Goal: Transaction & Acquisition: Purchase product/service

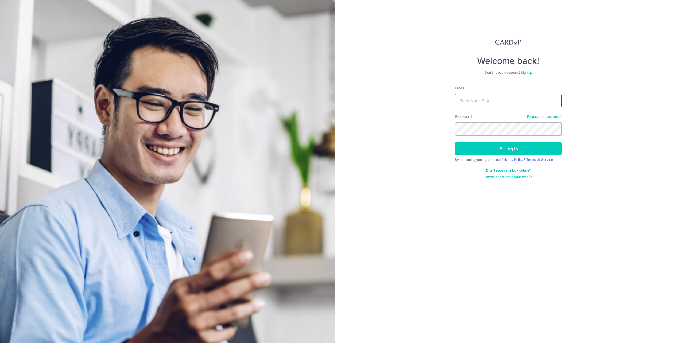
click at [467, 103] on input "Email" at bounding box center [508, 100] width 107 height 13
type input "lamks1@yahoo.com"
click at [455, 142] on button "Log in" at bounding box center [508, 148] width 107 height 13
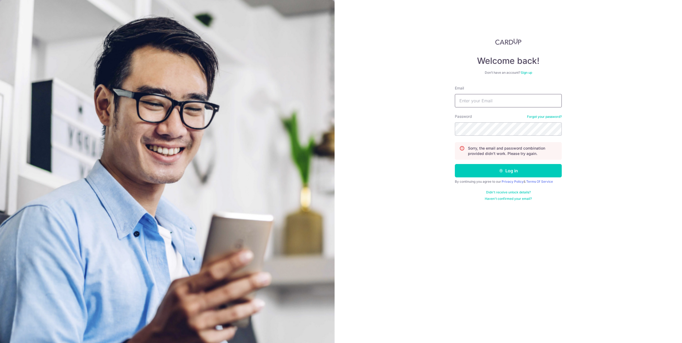
click at [527, 100] on input "Email" at bounding box center [508, 100] width 107 height 13
type input "lamks1@yahoo.com"
click at [513, 172] on button "Log in" at bounding box center [508, 170] width 107 height 13
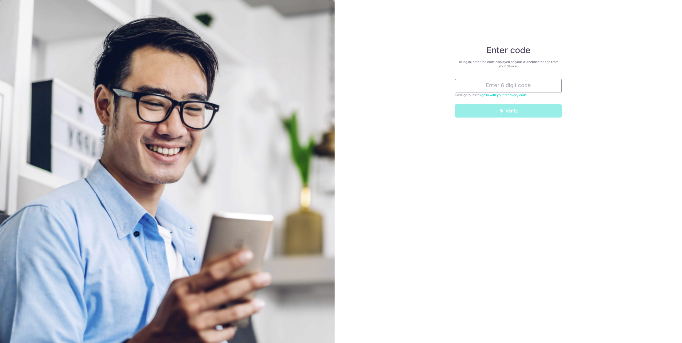
click at [514, 84] on input "text" at bounding box center [508, 85] width 107 height 13
type input "192697"
click at [503, 110] on icon "submit" at bounding box center [501, 111] width 4 height 4
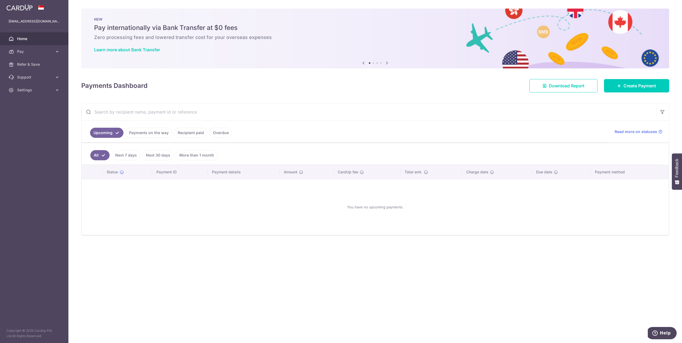
click at [386, 63] on icon at bounding box center [387, 63] width 6 height 7
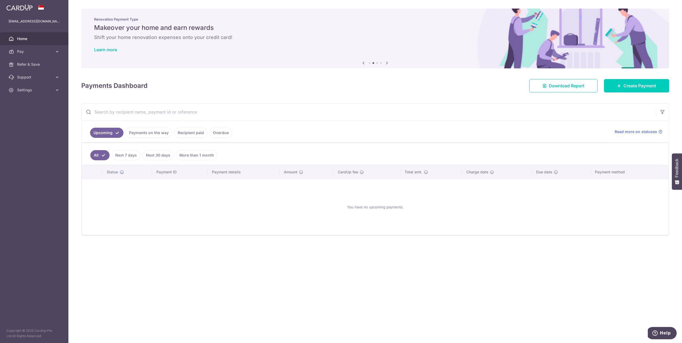
click at [387, 63] on icon at bounding box center [387, 63] width 6 height 7
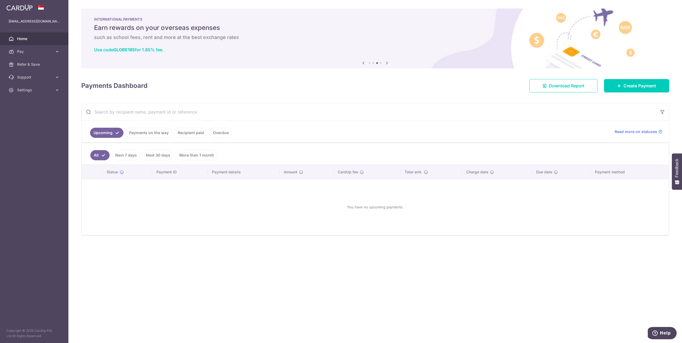
click at [387, 63] on icon at bounding box center [387, 63] width 6 height 7
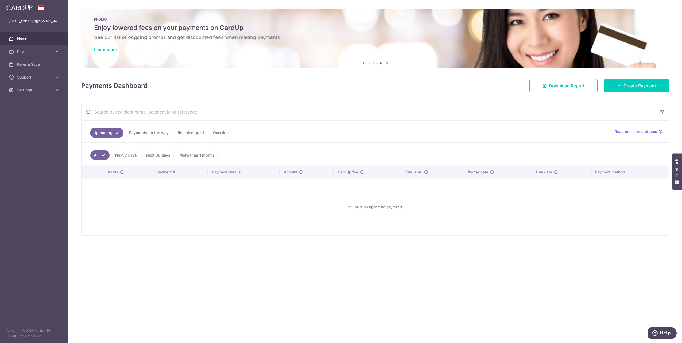
click at [387, 63] on icon at bounding box center [387, 63] width 6 height 7
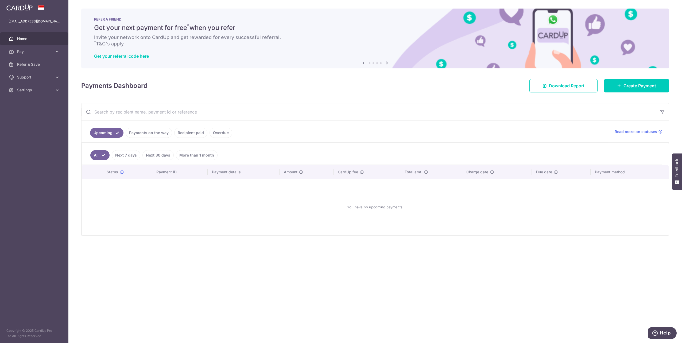
click at [387, 63] on icon at bounding box center [387, 63] width 6 height 7
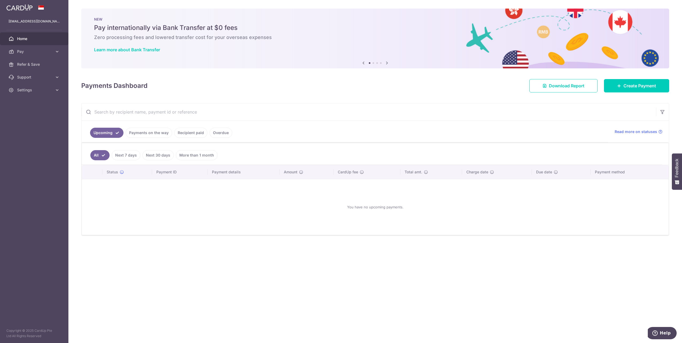
click at [387, 63] on icon at bounding box center [387, 63] width 6 height 7
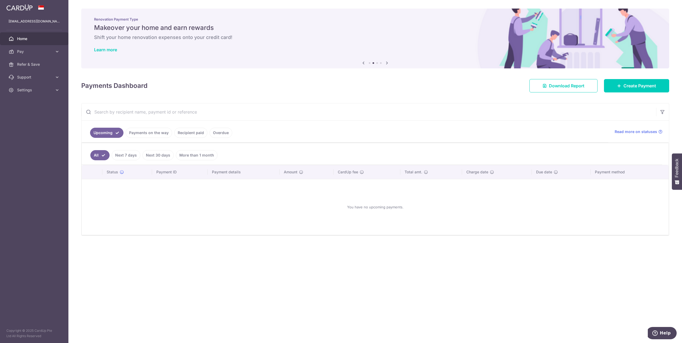
click at [387, 63] on icon at bounding box center [387, 63] width 6 height 7
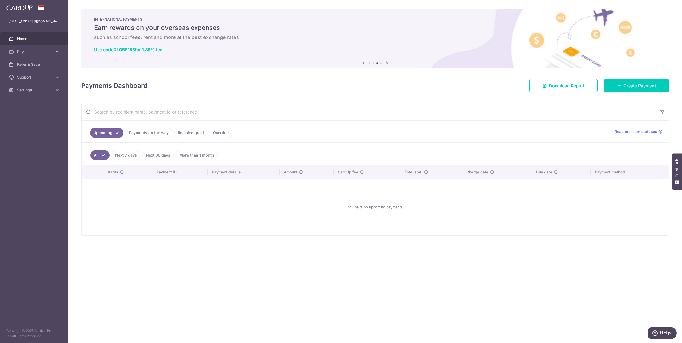
click at [387, 63] on icon at bounding box center [387, 63] width 6 height 7
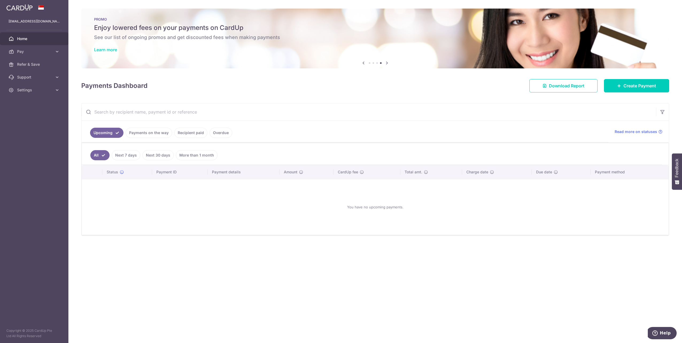
click at [115, 50] on link "Learn more" at bounding box center [105, 49] width 23 height 5
click at [46, 53] on span "Pay" at bounding box center [34, 51] width 35 height 5
click at [37, 76] on span "Recipients" at bounding box center [34, 77] width 35 height 5
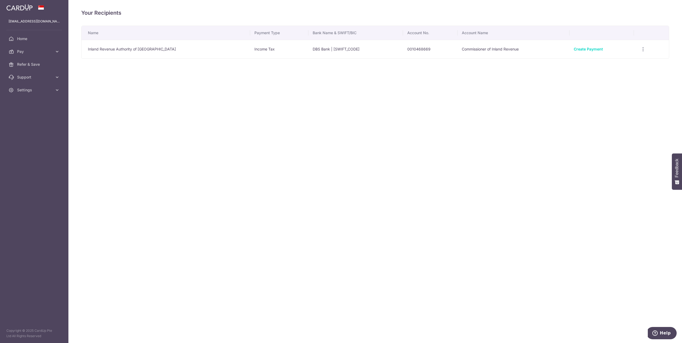
click at [151, 51] on td "Inland Revenue Authority of [GEOGRAPHIC_DATA]" at bounding box center [165, 49] width 169 height 19
click at [596, 48] on link "Create Payment" at bounding box center [588, 49] width 29 height 5
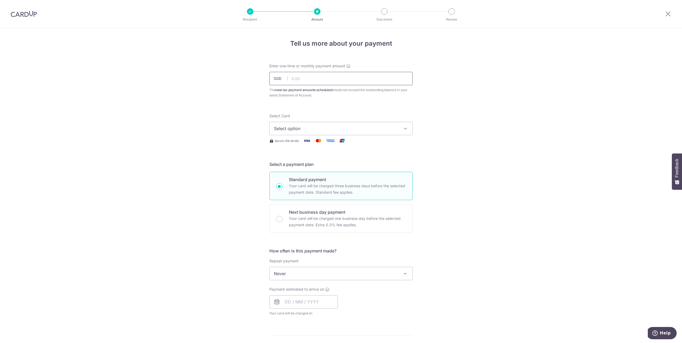
click at [325, 79] on input "text" at bounding box center [340, 78] width 143 height 13
type input "3,000.00"
click at [334, 113] on div "Select Card Select option Add credit card Your Cards **** 2002 **** 1003 **** 1…" at bounding box center [340, 124] width 143 height 22
click at [337, 130] on span "Select option" at bounding box center [336, 128] width 124 height 6
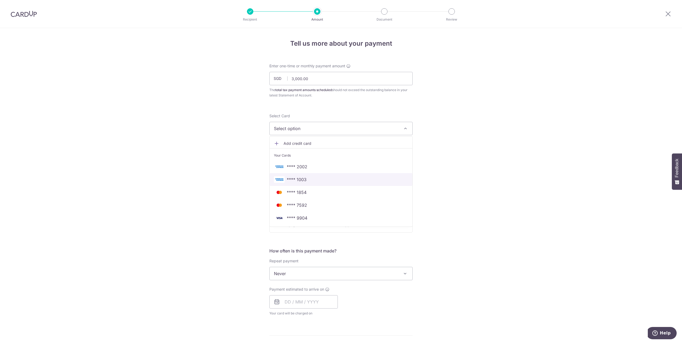
click at [305, 180] on span "**** 1003" at bounding box center [341, 179] width 134 height 6
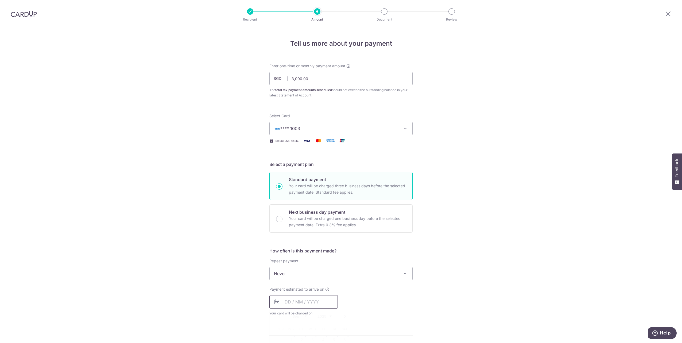
click at [324, 303] on input "text" at bounding box center [303, 301] width 68 height 13
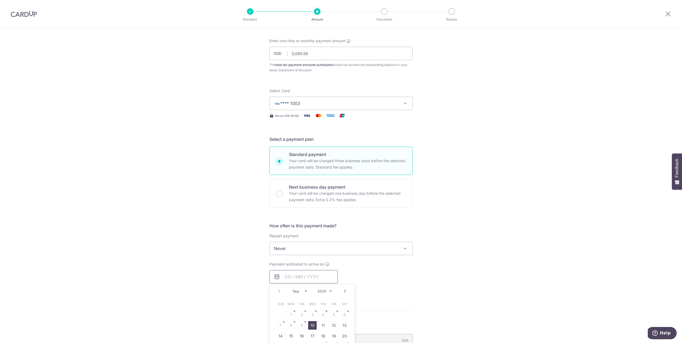
scroll to position [53, 0]
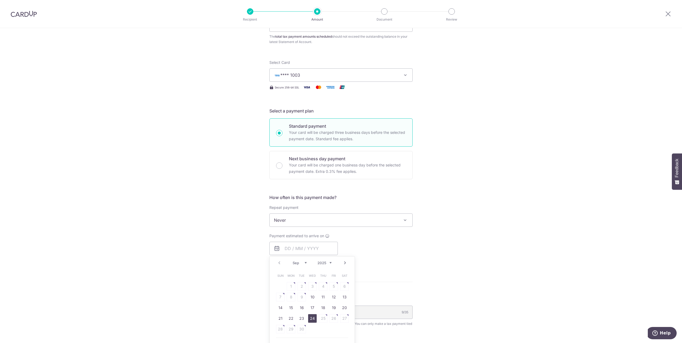
click at [309, 320] on link "24" at bounding box center [312, 318] width 9 height 9
type input "24/09/2025"
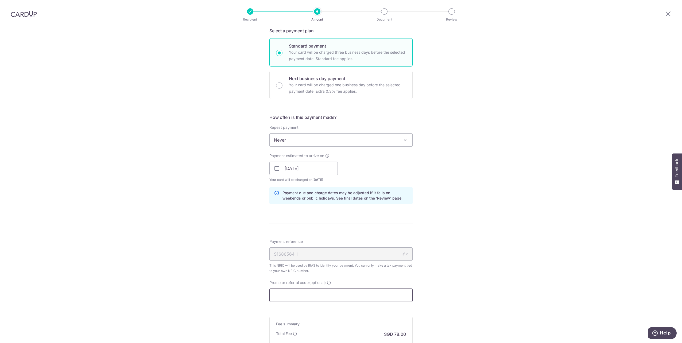
scroll to position [187, 0]
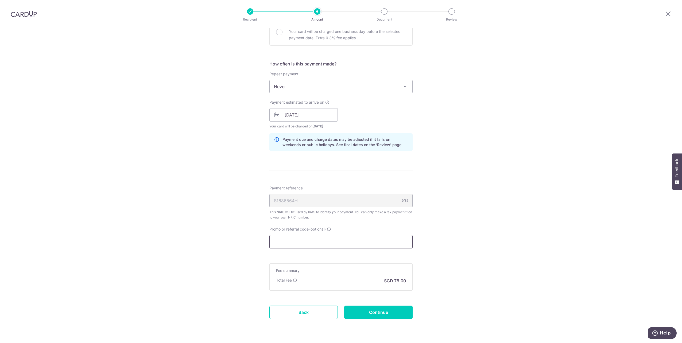
click at [341, 241] on input "Promo or referral code (optional)" at bounding box center [340, 241] width 143 height 13
paste input "25AMEX21"
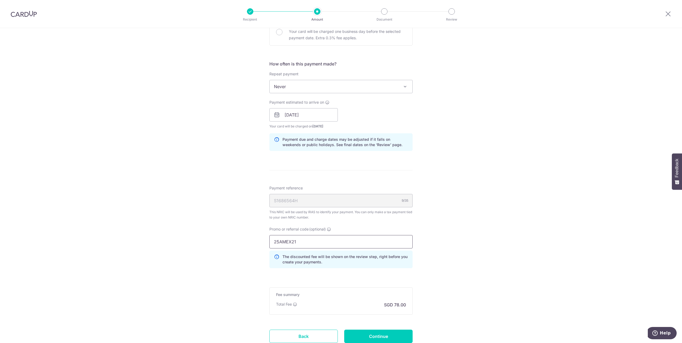
type input "25AMEX21"
click at [473, 246] on div "Tell us more about your payment Enter one-time or monthly payment amount SGD 3,…" at bounding box center [341, 112] width 682 height 542
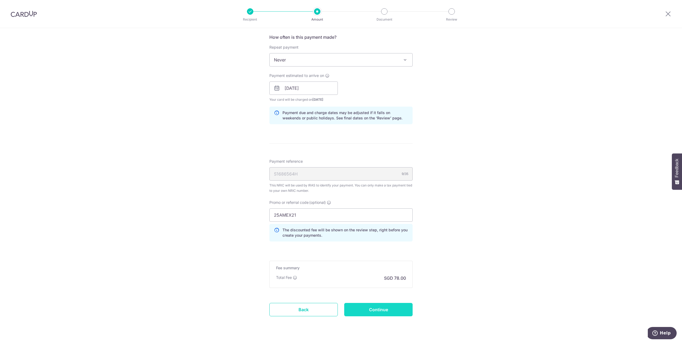
click at [405, 309] on input "Continue" at bounding box center [378, 309] width 68 height 13
type input "Create Schedule"
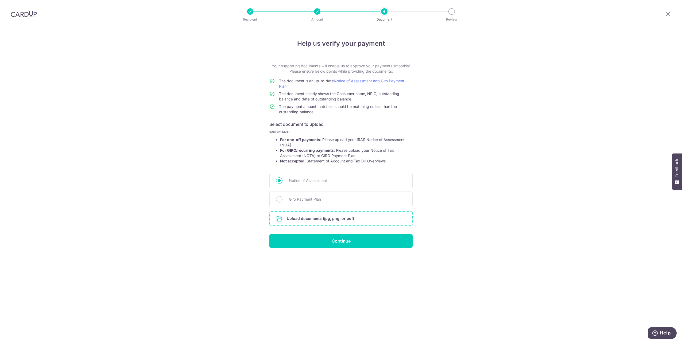
click at [353, 219] on input "file" at bounding box center [341, 219] width 143 height 14
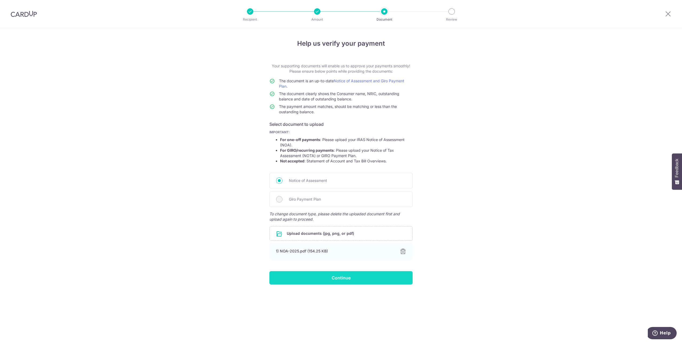
click at [363, 278] on input "Continue" at bounding box center [340, 277] width 143 height 13
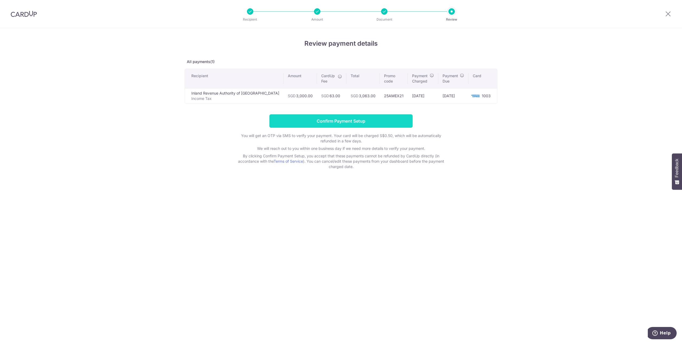
click at [349, 122] on input "Confirm Payment Setup" at bounding box center [340, 120] width 143 height 13
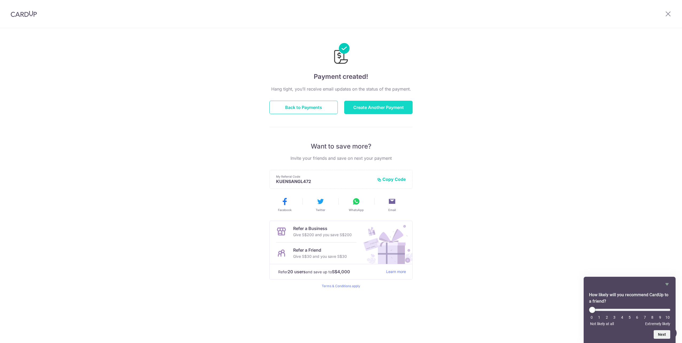
click at [391, 107] on button "Create Another Payment" at bounding box center [378, 107] width 68 height 13
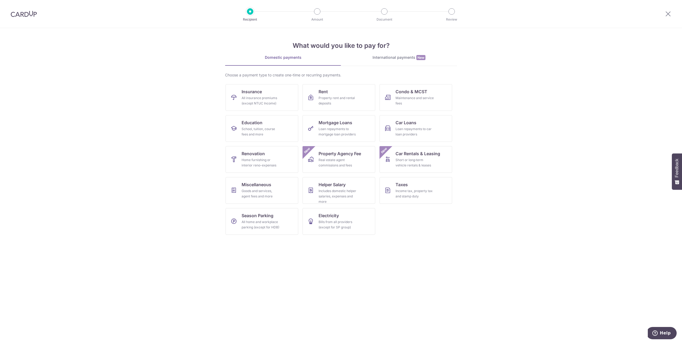
click at [24, 14] on img at bounding box center [24, 14] width 26 height 6
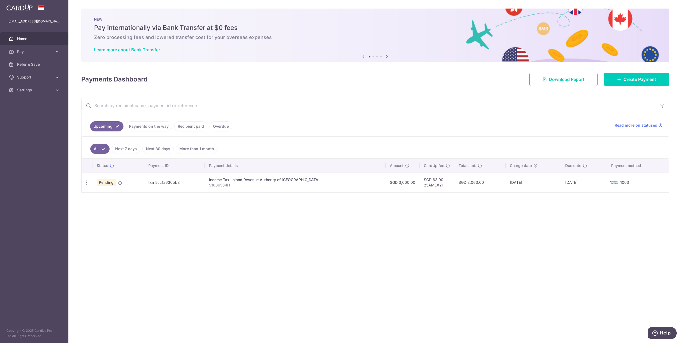
click at [381, 57] on li at bounding box center [381, 57] width 2 height 2
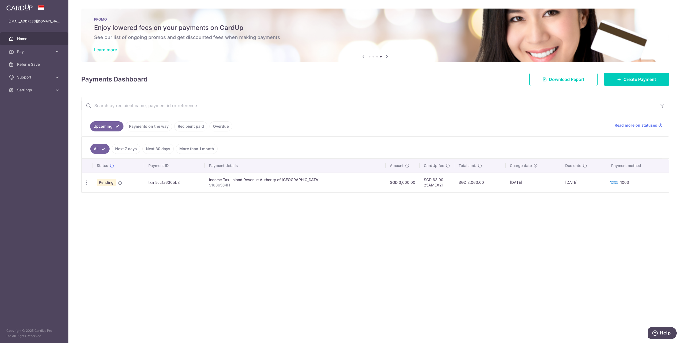
click at [107, 49] on link "Learn more" at bounding box center [105, 49] width 23 height 5
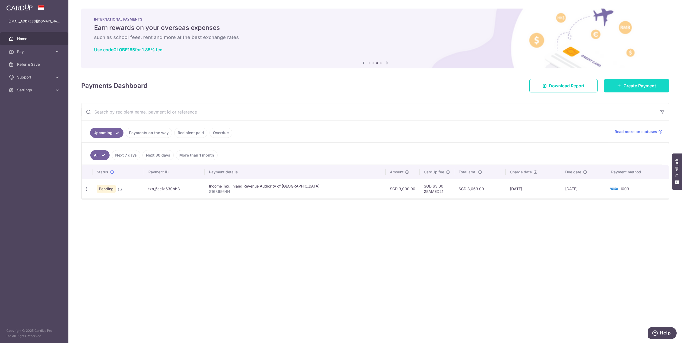
click at [634, 87] on span "Create Payment" at bounding box center [639, 86] width 33 height 6
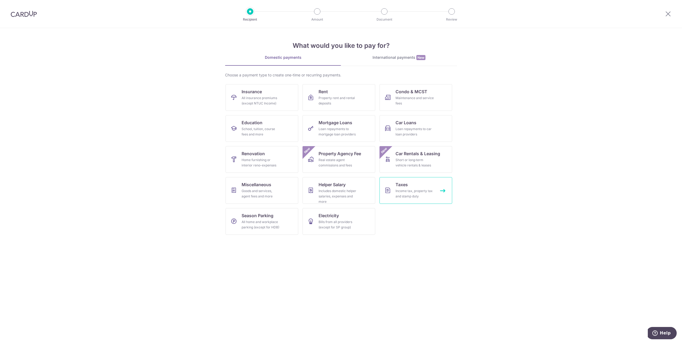
click at [411, 194] on div "Income tax, property tax and stamp duty" at bounding box center [414, 193] width 38 height 11
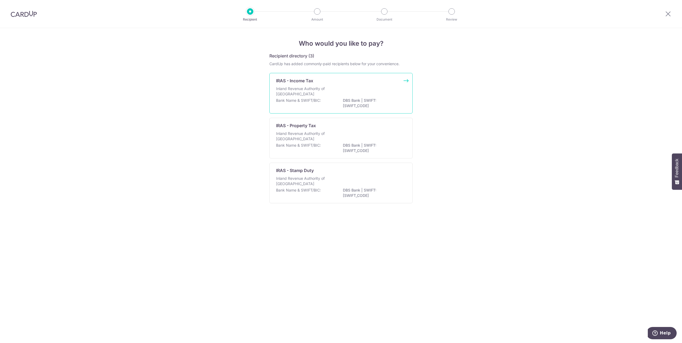
click at [390, 98] on p "DBS Bank | SWIFT: DBSSSGSGXXX" at bounding box center [373, 103] width 60 height 11
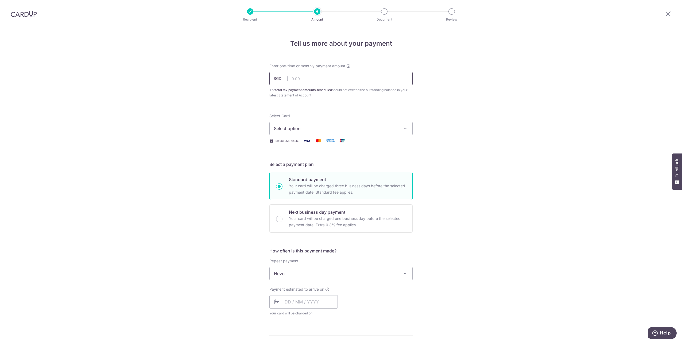
click at [381, 80] on input "text" at bounding box center [340, 78] width 143 height 13
click at [316, 127] on span "Select option" at bounding box center [336, 128] width 124 height 6
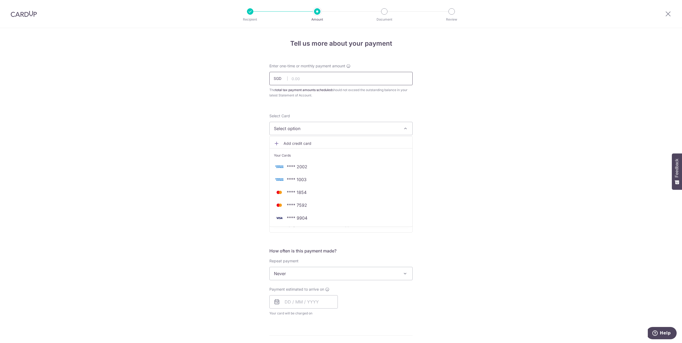
click at [319, 81] on input "text" at bounding box center [340, 78] width 143 height 13
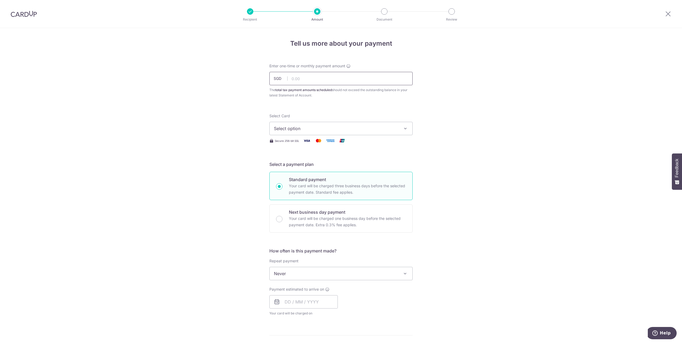
type input "3,000.00"
type input "25AMEX21"
type input "3,000.00"
click at [316, 128] on span "Select option" at bounding box center [336, 128] width 124 height 6
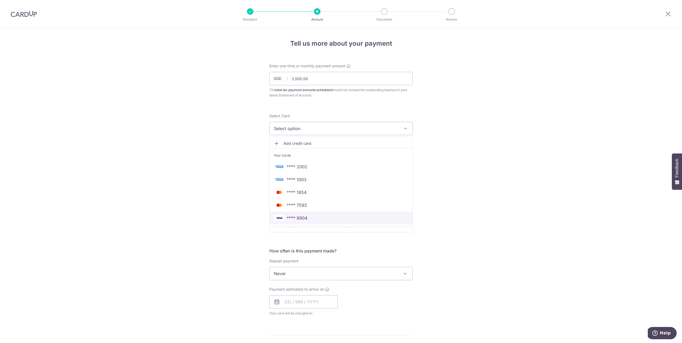
click at [302, 217] on span "**** 9904" at bounding box center [297, 218] width 21 height 6
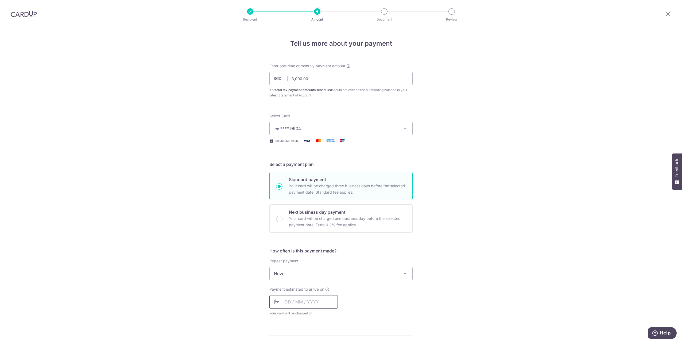
click at [315, 301] on input "text" at bounding box center [303, 301] width 68 height 13
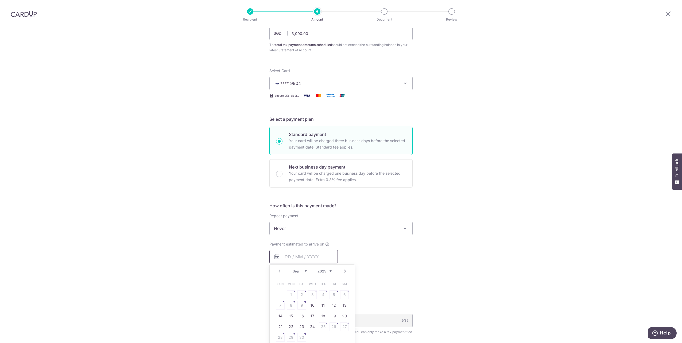
scroll to position [53, 0]
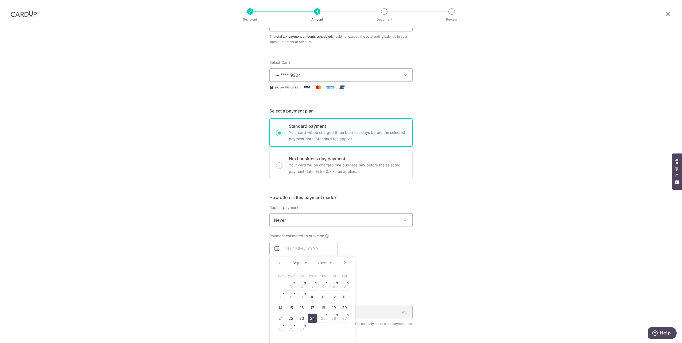
click at [312, 321] on link "24" at bounding box center [312, 318] width 9 height 9
type input "24/09/2025"
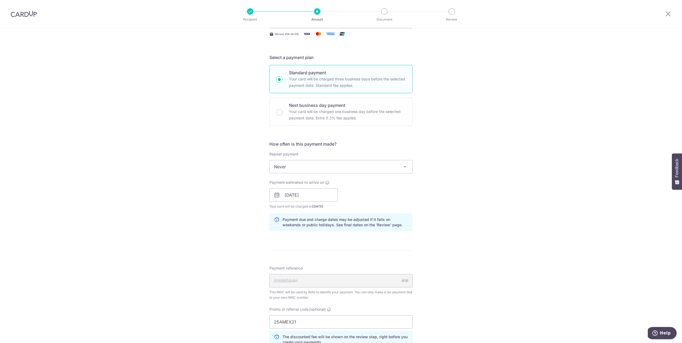
scroll to position [134, 0]
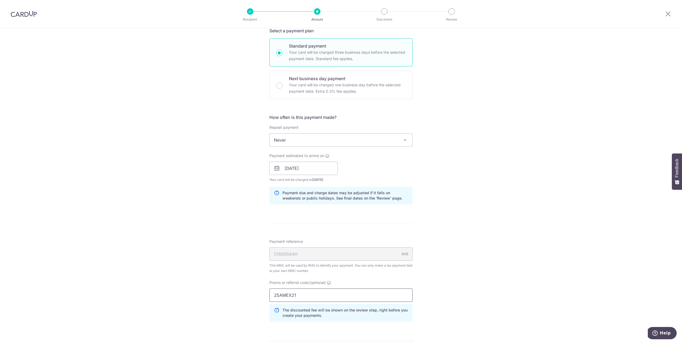
drag, startPoint x: 358, startPoint y: 297, endPoint x: 256, endPoint y: 296, distance: 101.8
click at [256, 296] on div "Tell us more about your payment Enter one-time or monthly payment amount SGD 3,…" at bounding box center [341, 165] width 682 height 542
paste input "VTAX25R"
type input "VTAX25R"
drag, startPoint x: 468, startPoint y: 230, endPoint x: 471, endPoint y: 231, distance: 3.6
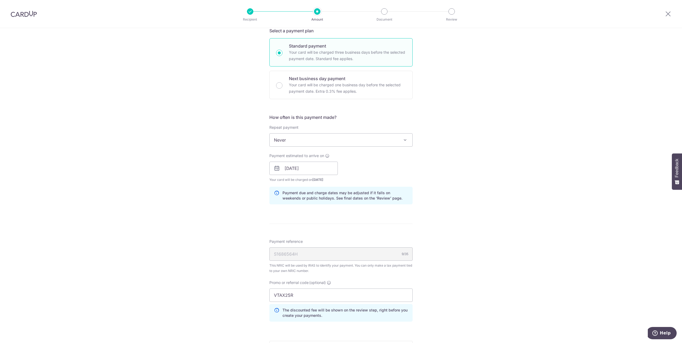
click at [471, 231] on div "Tell us more about your payment Enter one-time or monthly payment amount SGD 3,…" at bounding box center [341, 165] width 682 height 542
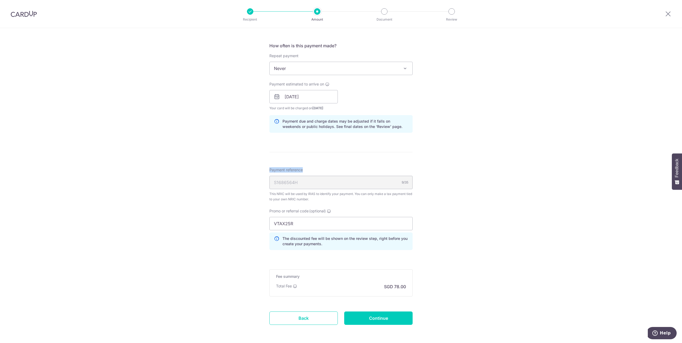
scroll to position [214, 0]
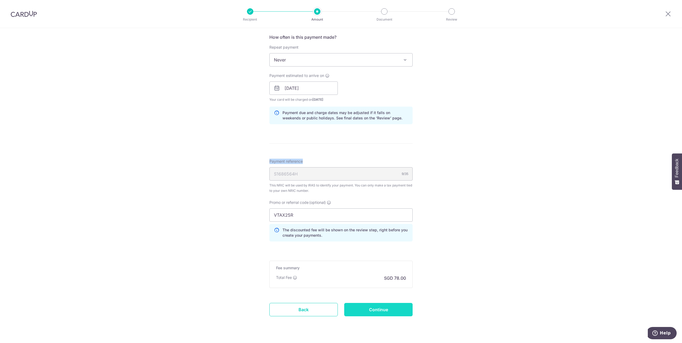
click at [379, 309] on input "Continue" at bounding box center [378, 309] width 68 height 13
type input "Create Schedule"
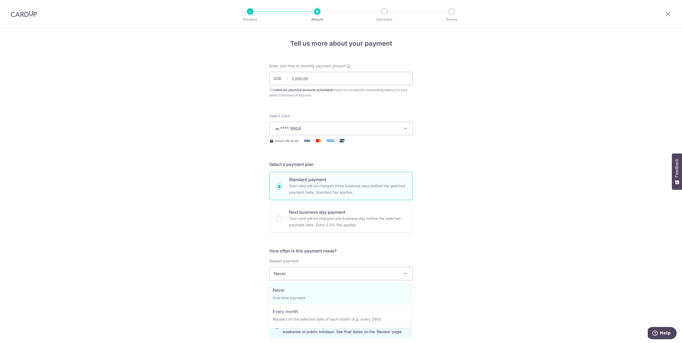
click at [393, 275] on span "Never" at bounding box center [341, 273] width 143 height 13
click at [393, 274] on span "Never" at bounding box center [341, 273] width 143 height 13
drag, startPoint x: 671, startPoint y: 15, endPoint x: 368, endPoint y: 19, distance: 302.7
click at [671, 15] on icon at bounding box center [668, 13] width 6 height 7
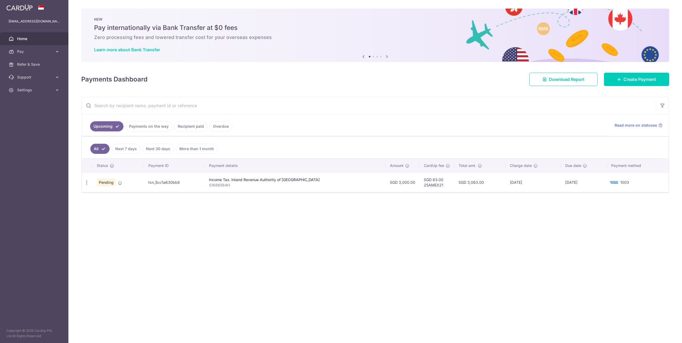
click at [17, 8] on img at bounding box center [19, 7] width 26 height 6
click at [26, 22] on p "lamks1@yahoo.com" at bounding box center [34, 21] width 51 height 5
click at [28, 33] on link "Home" at bounding box center [34, 38] width 68 height 13
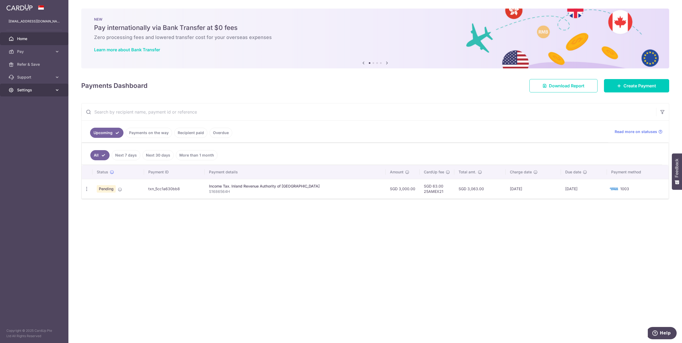
click at [31, 90] on span "Settings" at bounding box center [34, 89] width 35 height 5
click at [34, 113] on span "Logout" at bounding box center [34, 115] width 35 height 5
